Goal: Task Accomplishment & Management: Manage account settings

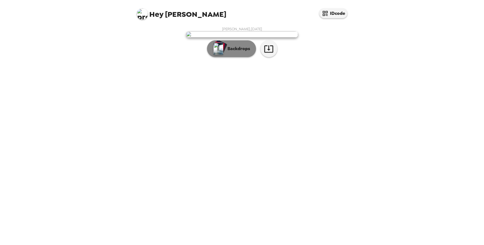
click at [236, 52] on p "Backdrops" at bounding box center [237, 48] width 25 height 7
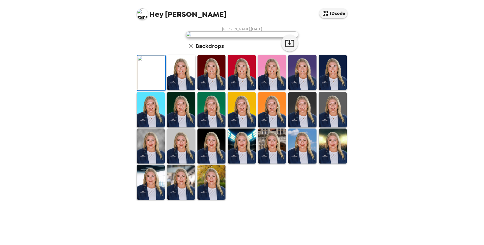
scroll to position [27, 0]
click at [183, 90] on img at bounding box center [181, 72] width 28 height 35
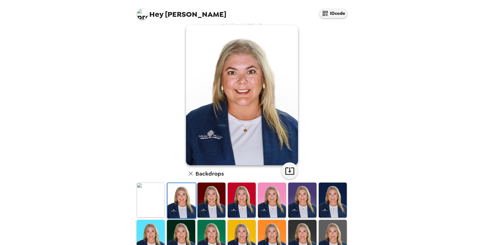
scroll to position [8, 0]
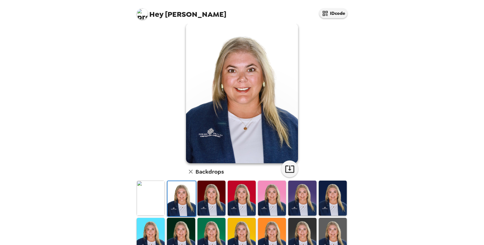
click at [214, 198] on img at bounding box center [211, 198] width 28 height 35
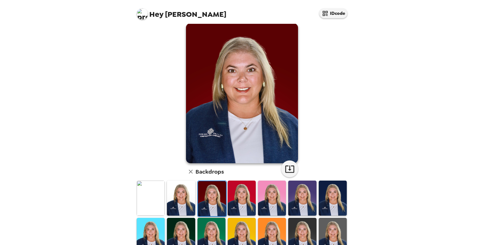
click at [243, 199] on img at bounding box center [242, 198] width 28 height 35
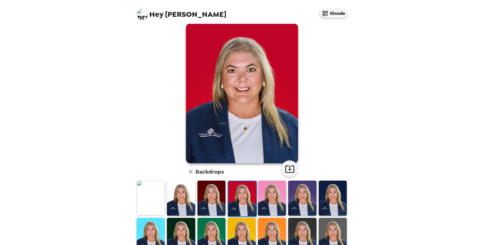
click at [278, 198] on img at bounding box center [272, 198] width 28 height 35
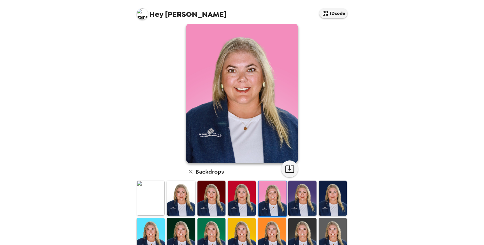
click at [300, 204] on img at bounding box center [302, 198] width 28 height 35
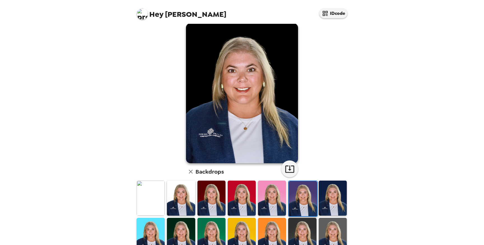
click at [327, 207] on img at bounding box center [333, 198] width 28 height 35
click at [336, 197] on img at bounding box center [333, 198] width 28 height 35
click at [392, 194] on div "Hey Whitney IDcode [PERSON_NAME] , [DATE] Backdrops" at bounding box center [242, 122] width 484 height 245
click at [334, 194] on img at bounding box center [333, 198] width 28 height 35
click at [306, 187] on img at bounding box center [302, 198] width 28 height 35
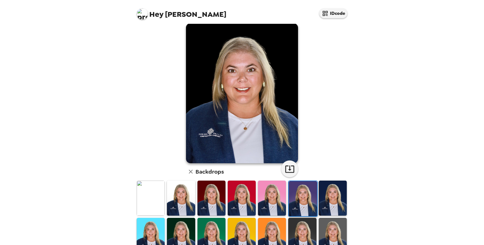
click at [272, 188] on img at bounding box center [272, 198] width 28 height 35
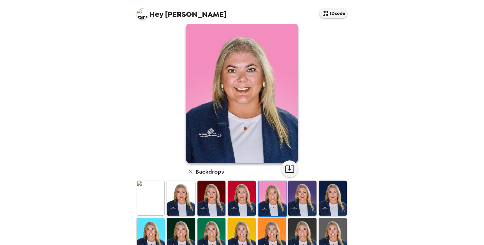
click at [304, 194] on img at bounding box center [302, 198] width 28 height 35
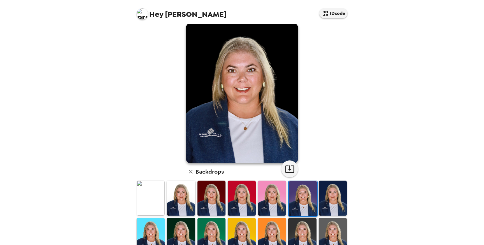
click at [340, 193] on img at bounding box center [333, 198] width 28 height 35
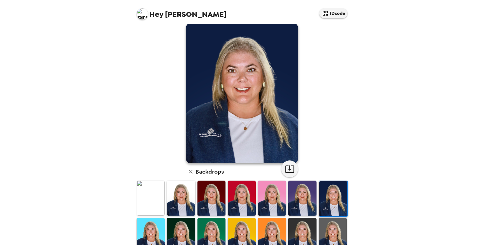
click at [296, 190] on img at bounding box center [302, 198] width 28 height 35
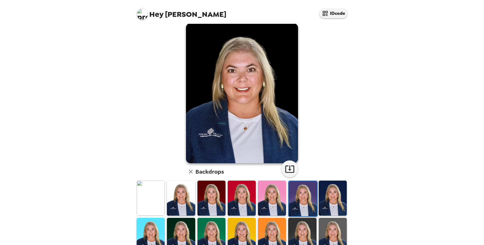
click at [329, 193] on img at bounding box center [333, 198] width 28 height 35
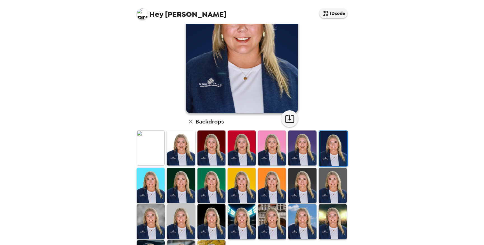
scroll to position [63, 0]
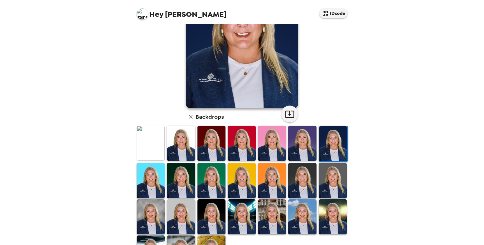
click at [328, 175] on img at bounding box center [333, 180] width 28 height 35
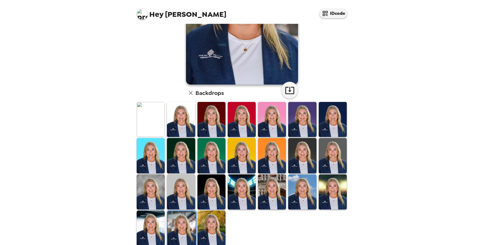
scroll to position [98, 0]
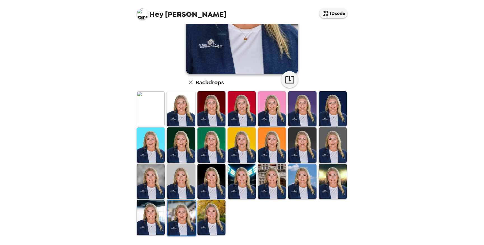
click at [155, 214] on img at bounding box center [151, 217] width 28 height 35
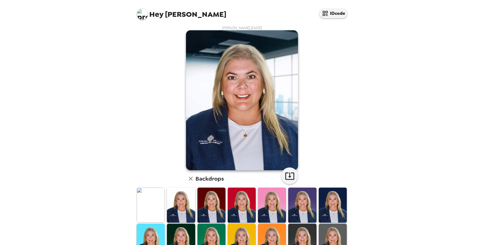
scroll to position [0, 0]
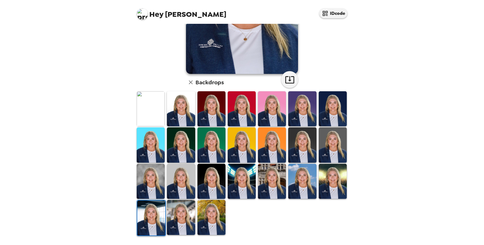
click at [191, 216] on img at bounding box center [181, 217] width 28 height 35
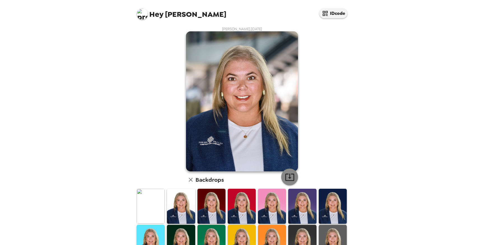
click at [291, 175] on icon "button" at bounding box center [290, 177] width 10 height 10
click at [290, 177] on icon "button" at bounding box center [289, 177] width 9 height 7
